Goal: Check status: Check status

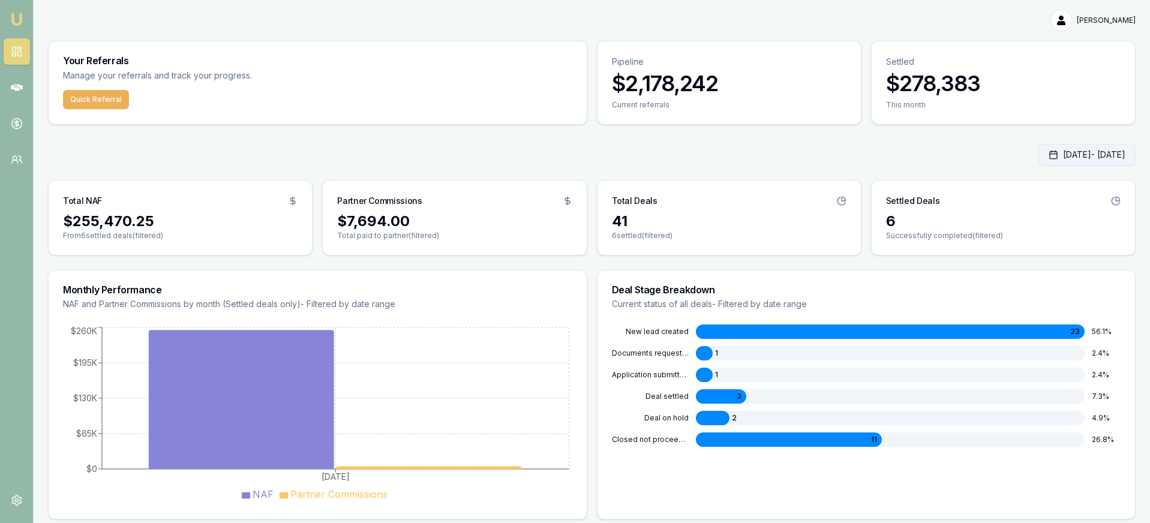
click at [1038, 161] on button "Aug 01, 2025 - Aug 14, 2025" at bounding box center [1086, 155] width 97 height 22
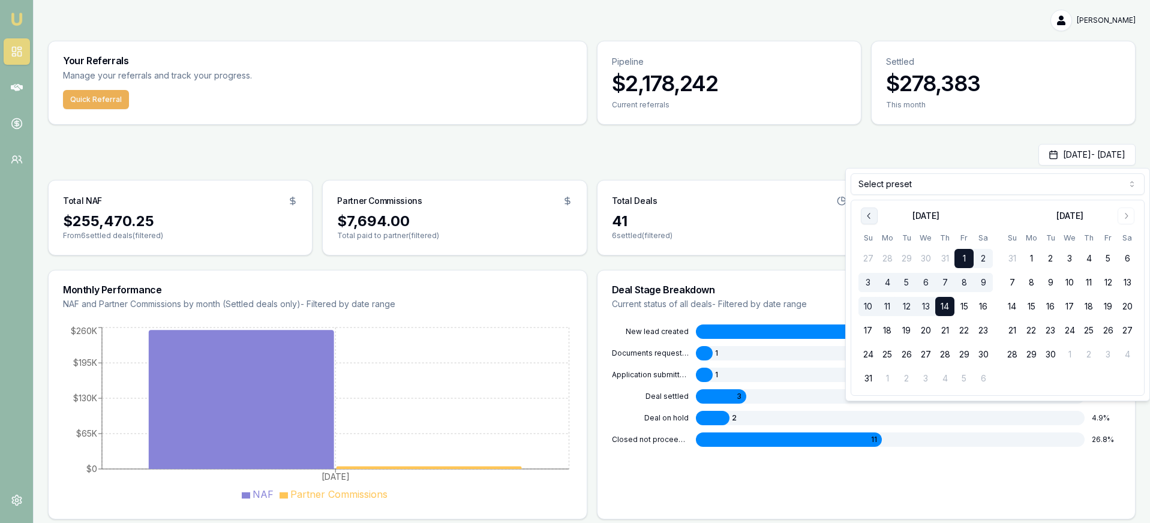
click at [867, 220] on icon "Go to previous month" at bounding box center [869, 216] width 10 height 10
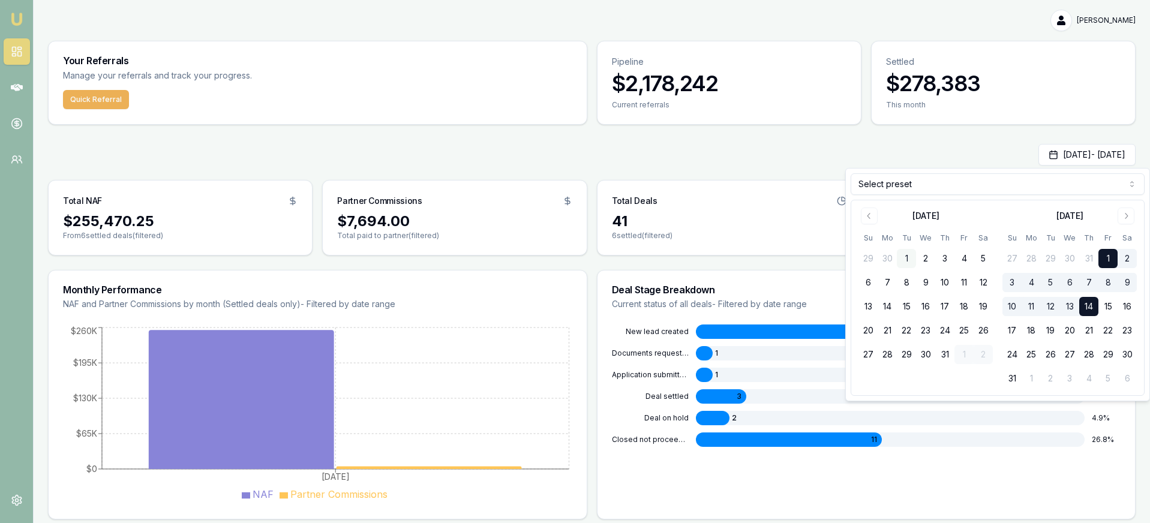
click at [904, 261] on button "1" at bounding box center [906, 258] width 19 height 19
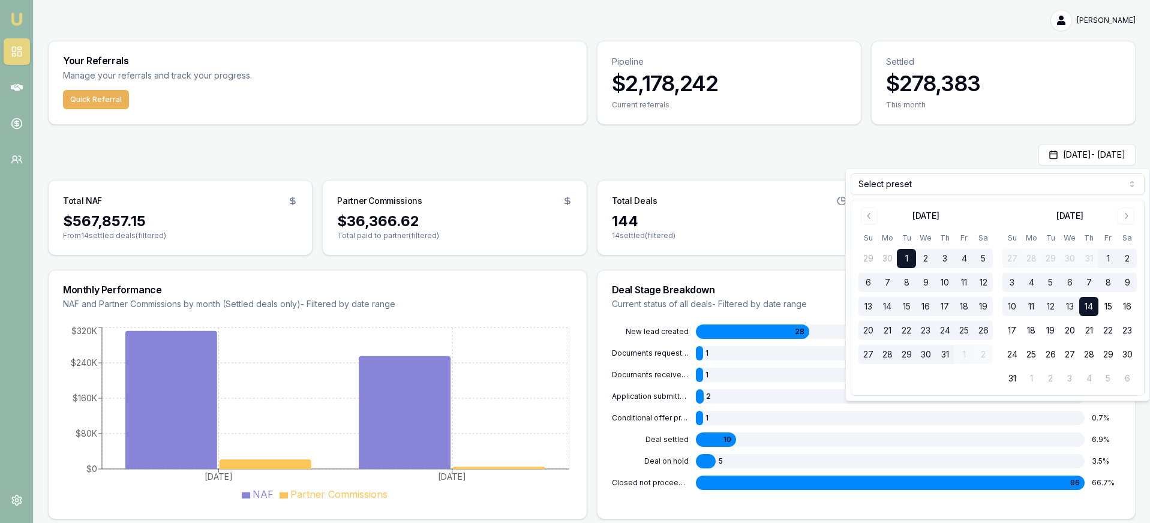
click at [753, 162] on div "Jul 01, 2025 - Aug 14, 2025" at bounding box center [592, 155] width 1088 height 22
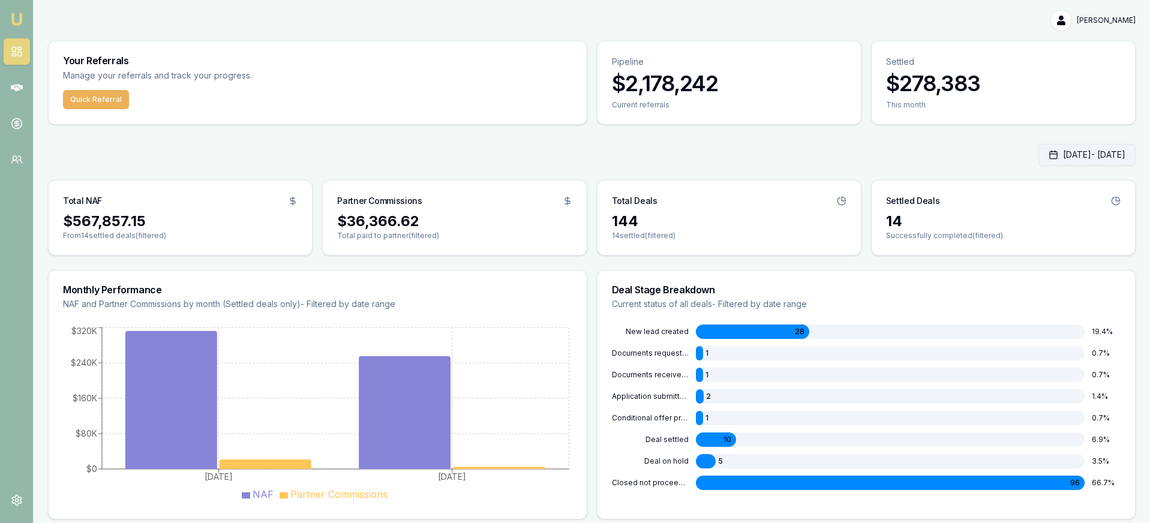
click at [1038, 157] on button "Jul 01, 2025 - Aug 14, 2025" at bounding box center [1086, 155] width 97 height 22
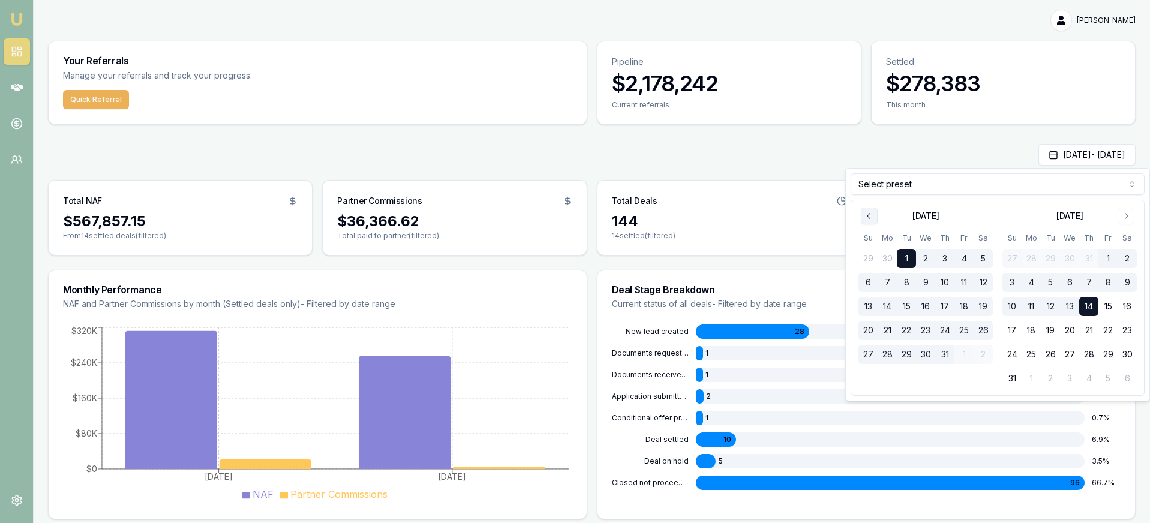
click at [867, 212] on icon "Go to previous month" at bounding box center [869, 216] width 10 height 10
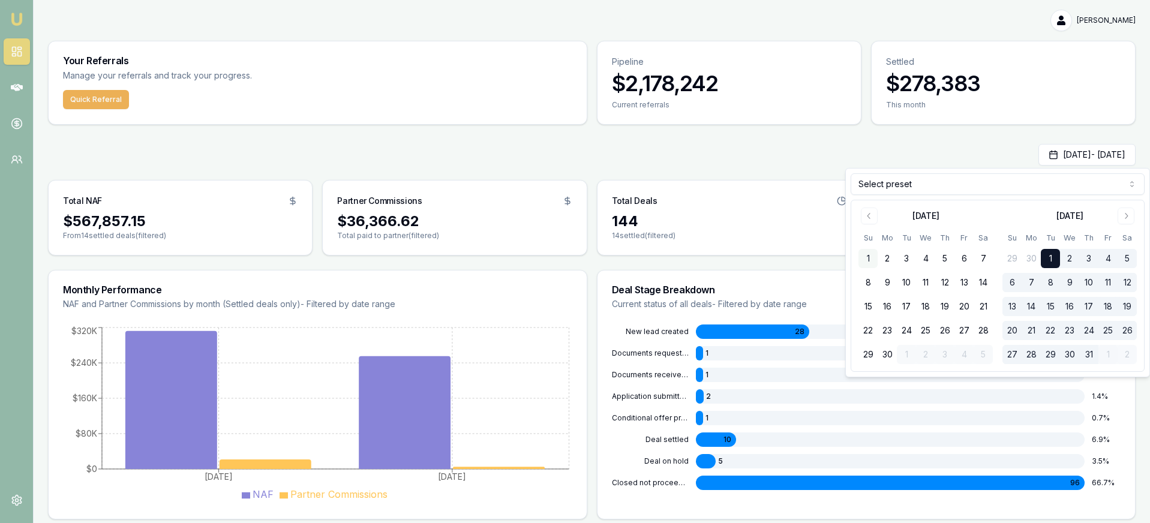
click at [874, 256] on button "1" at bounding box center [867, 258] width 19 height 19
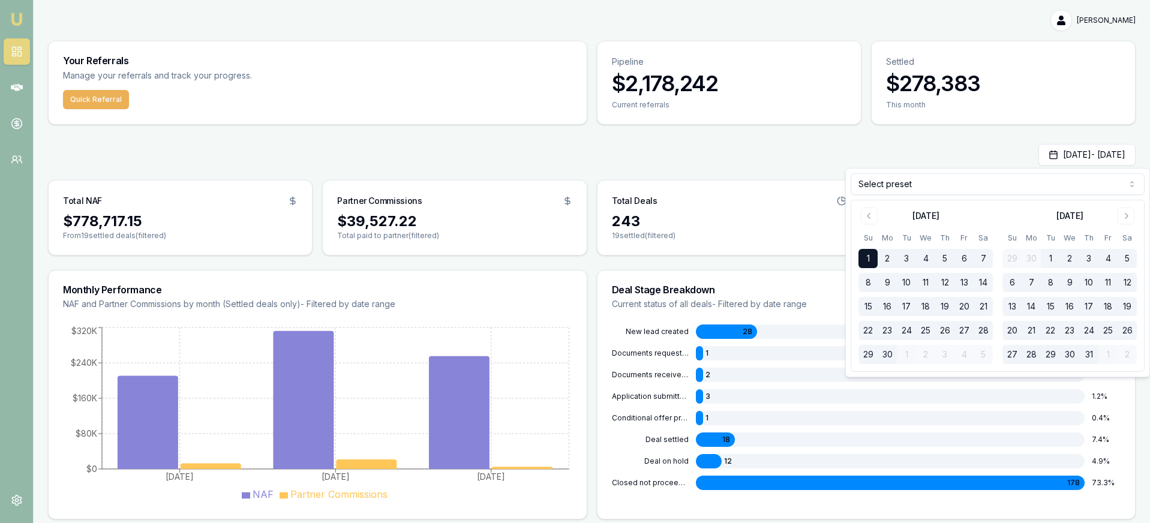
click at [755, 144] on div "Jun 01, 2025 - Aug 14, 2025" at bounding box center [592, 155] width 1088 height 22
